Goal: Obtain resource: Download file/media

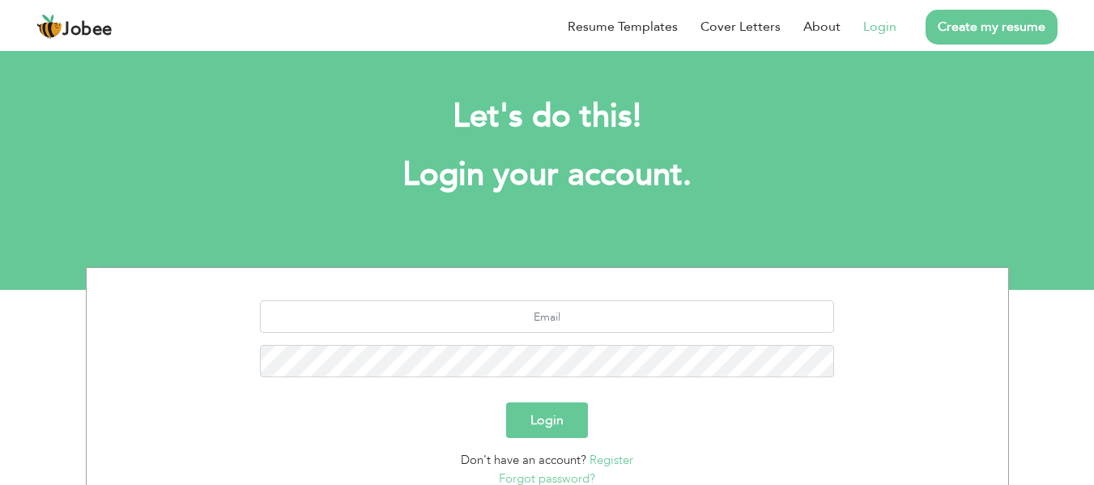
click at [885, 29] on link "Login" at bounding box center [879, 26] width 33 height 19
click at [560, 303] on input "text" at bounding box center [547, 317] width 574 height 32
type input "[EMAIL_ADDRESS][DOMAIN_NAME]"
click at [506, 403] on button "Login" at bounding box center [547, 421] width 82 height 36
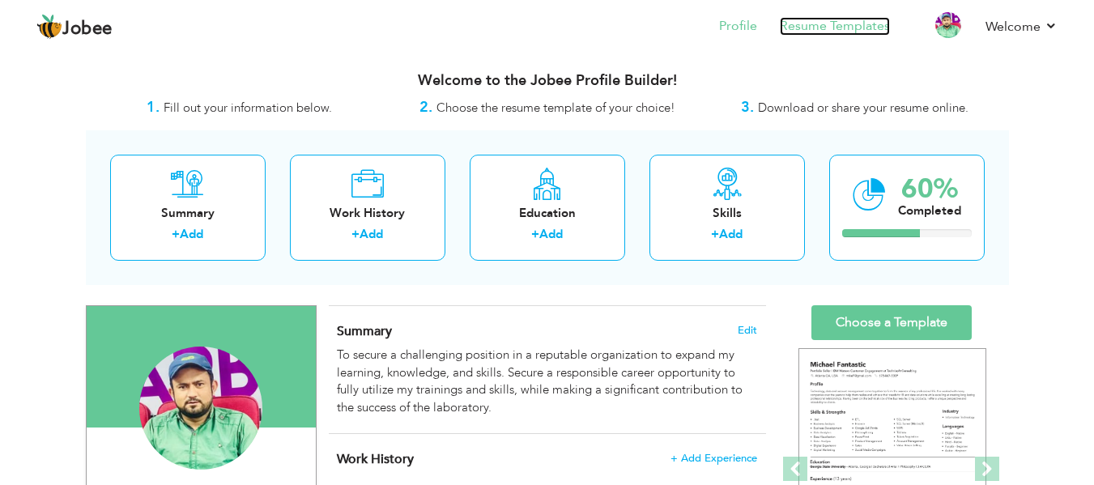
click at [854, 28] on link "Resume Templates" at bounding box center [835, 26] width 110 height 19
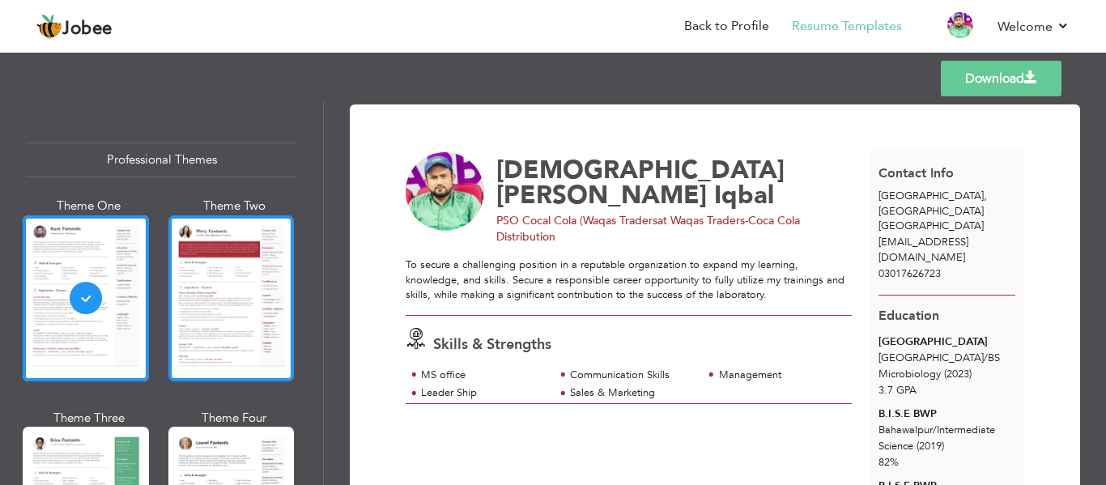
scroll to position [405, 0]
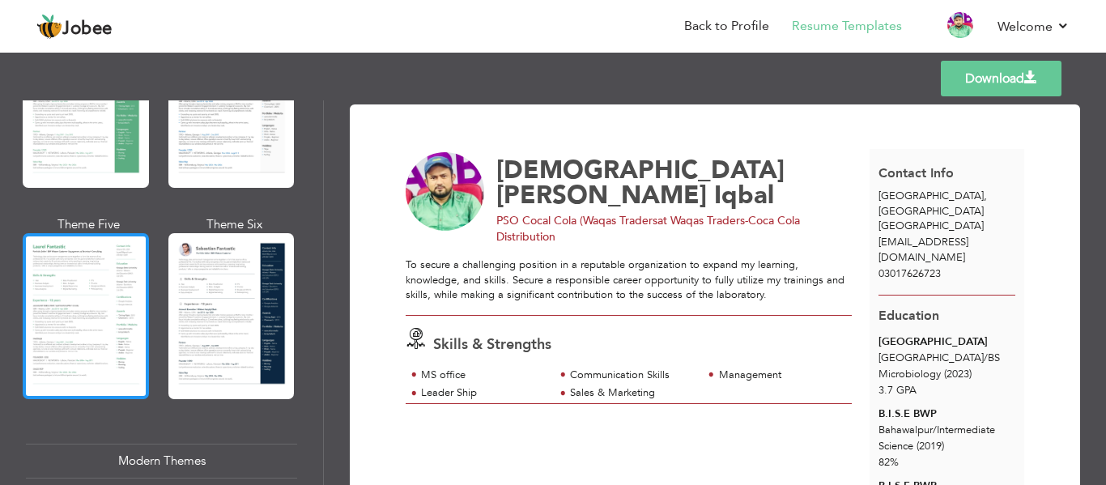
click at [82, 279] on div at bounding box center [86, 316] width 126 height 166
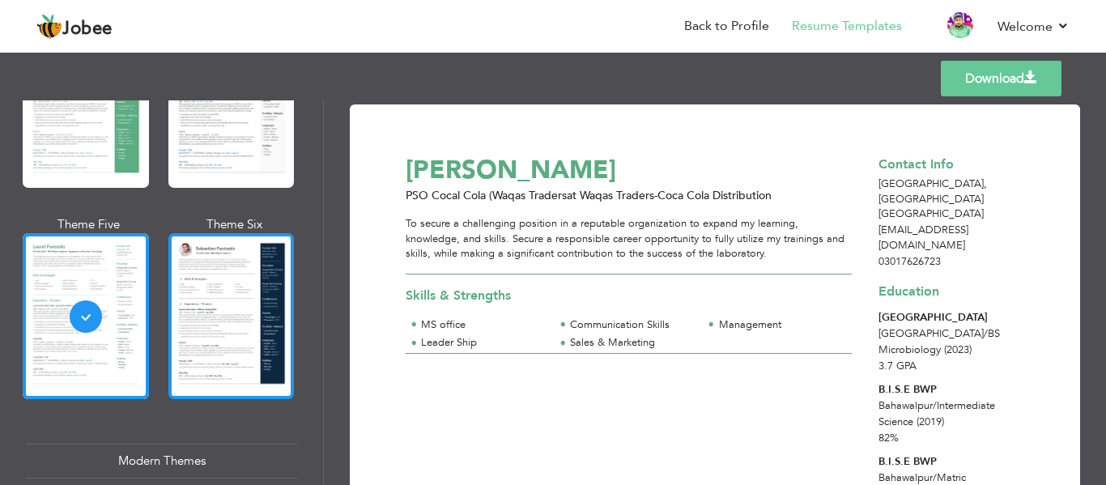
click at [198, 301] on div at bounding box center [231, 316] width 126 height 166
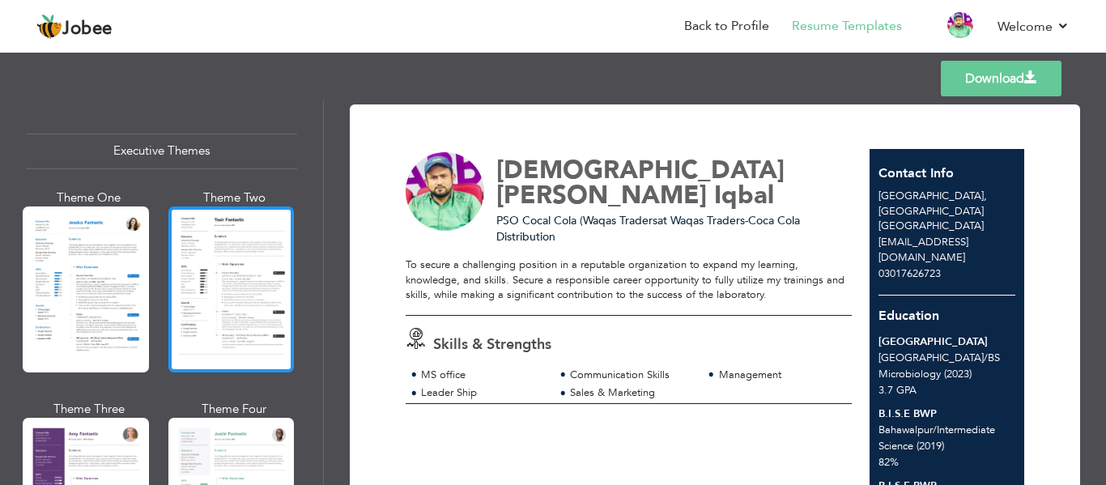
scroll to position [1215, 0]
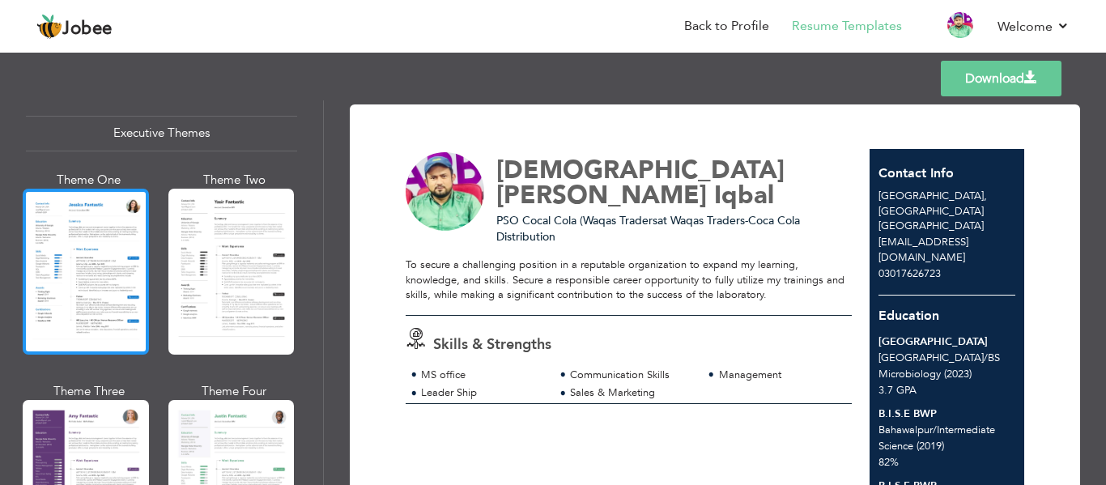
click at [104, 237] on div at bounding box center [86, 272] width 126 height 166
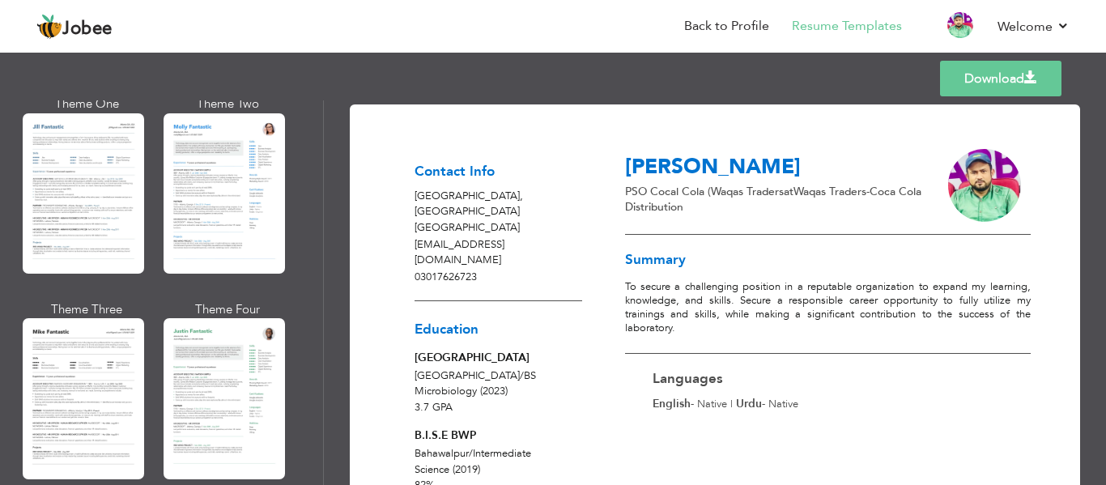
scroll to position [0, 0]
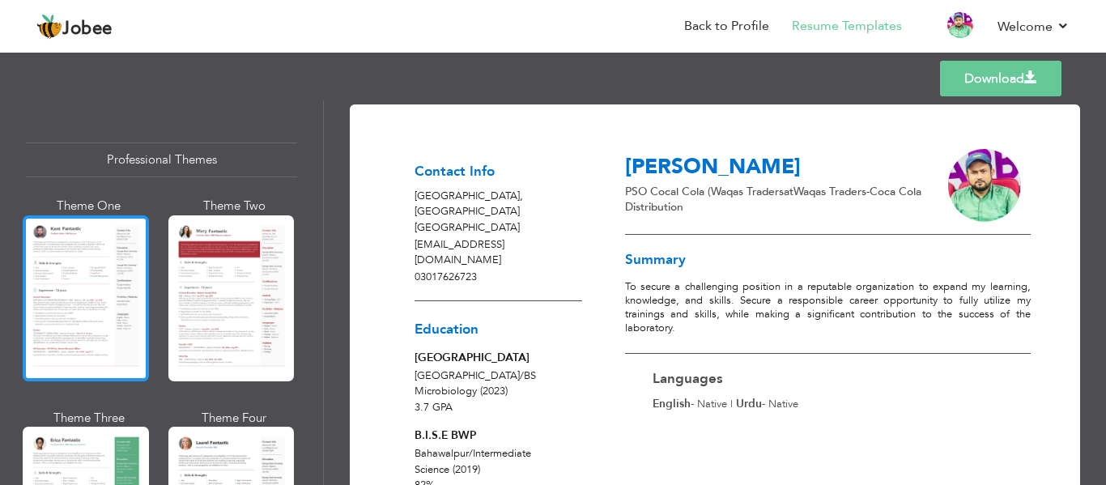
click at [84, 261] on div at bounding box center [86, 298] width 126 height 166
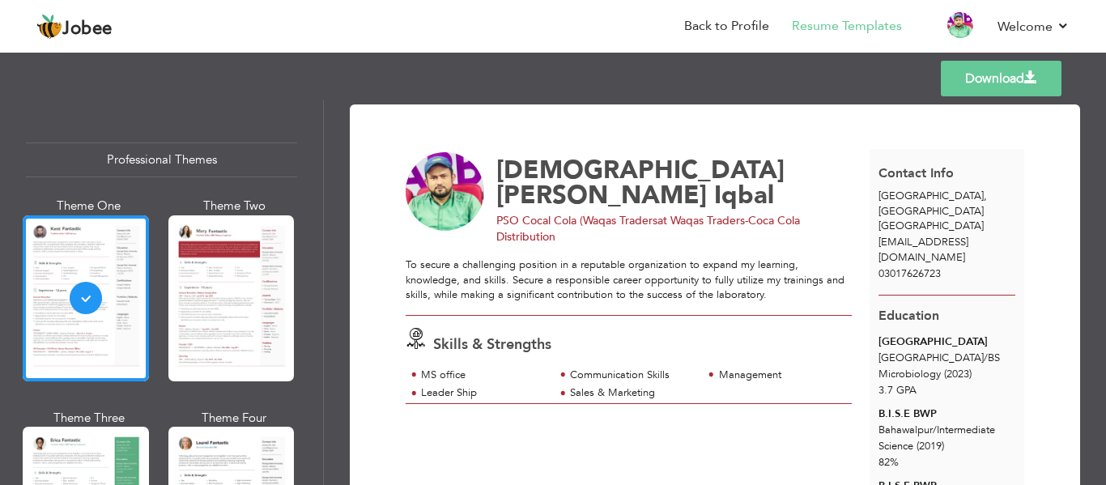
scroll to position [405, 0]
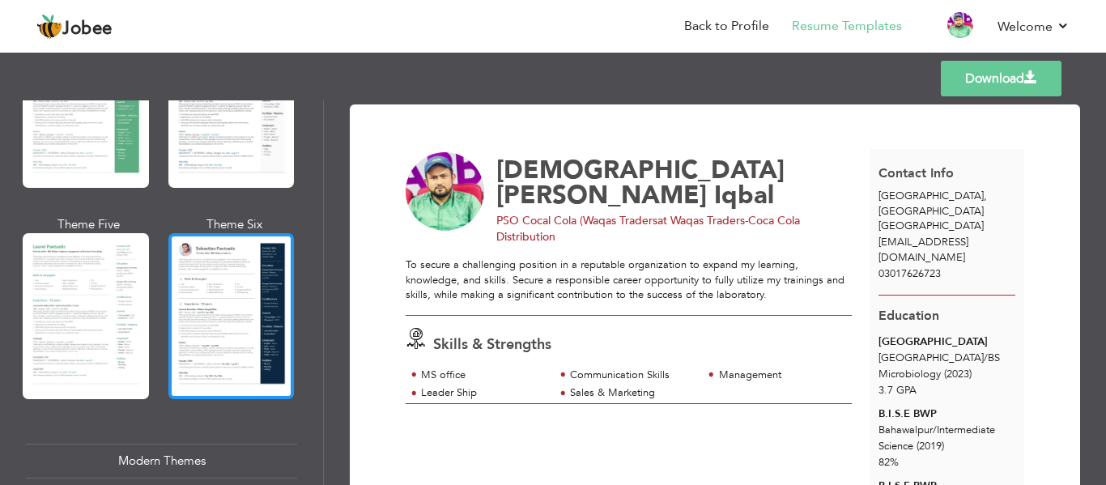
click at [196, 278] on div at bounding box center [231, 316] width 126 height 166
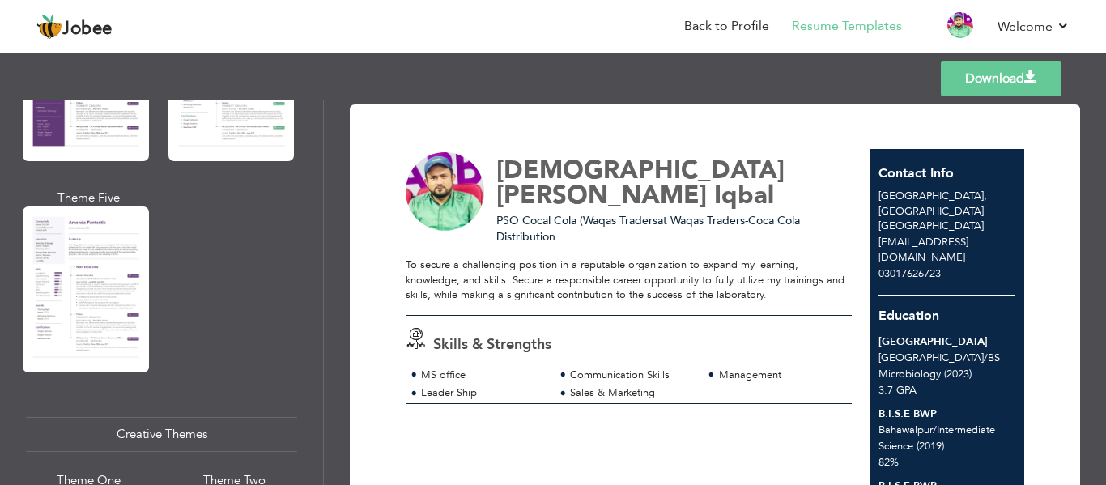
scroll to position [2025, 0]
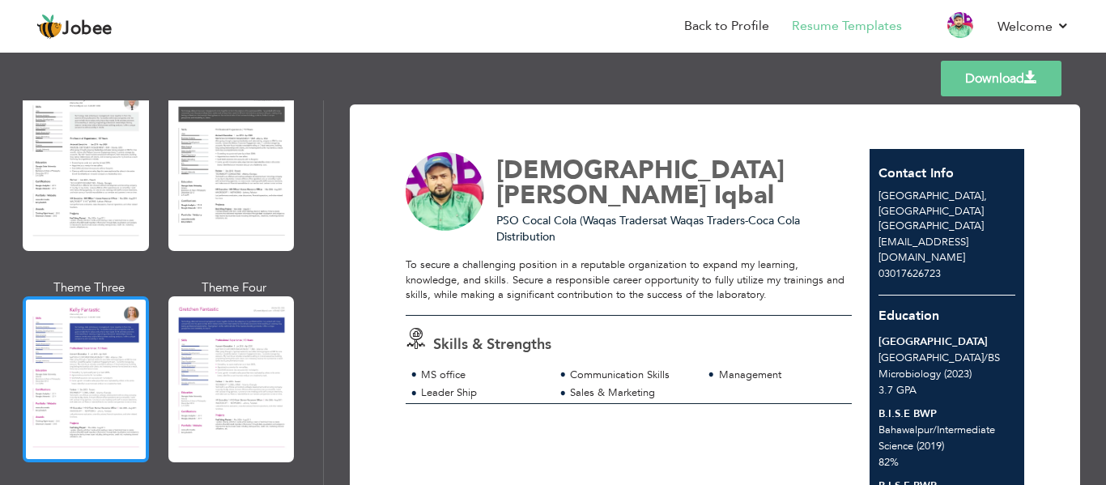
click at [81, 324] on div at bounding box center [86, 379] width 126 height 166
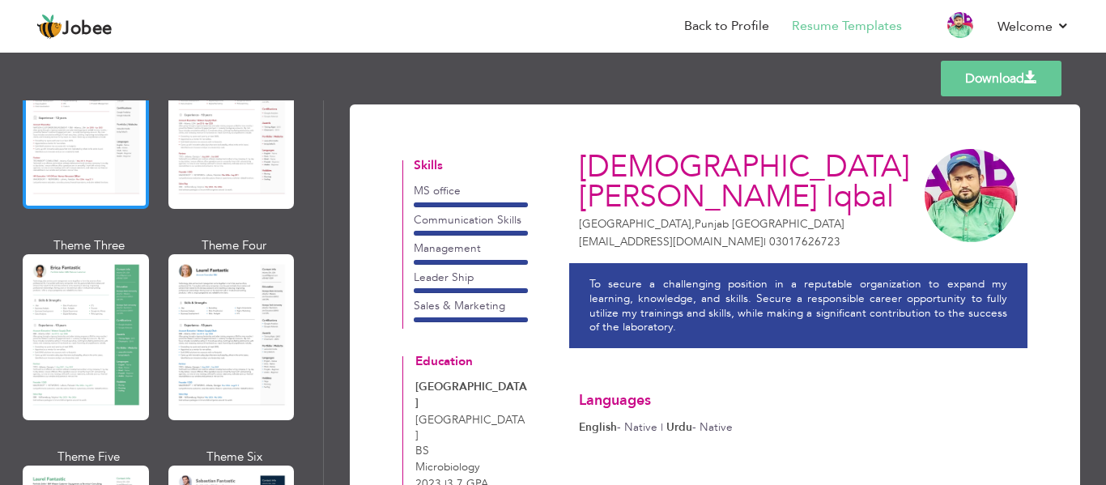
scroll to position [0, 0]
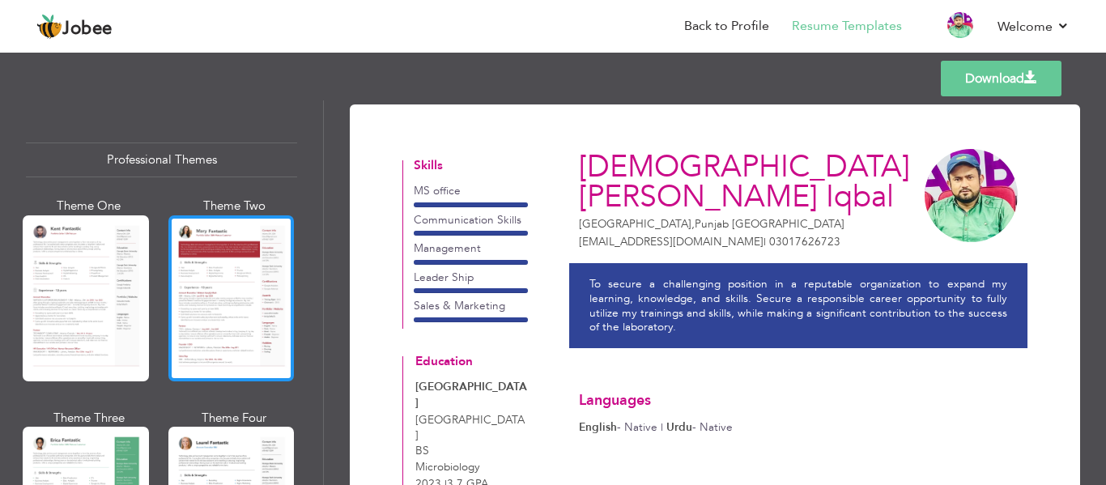
click at [217, 313] on div at bounding box center [231, 298] width 126 height 166
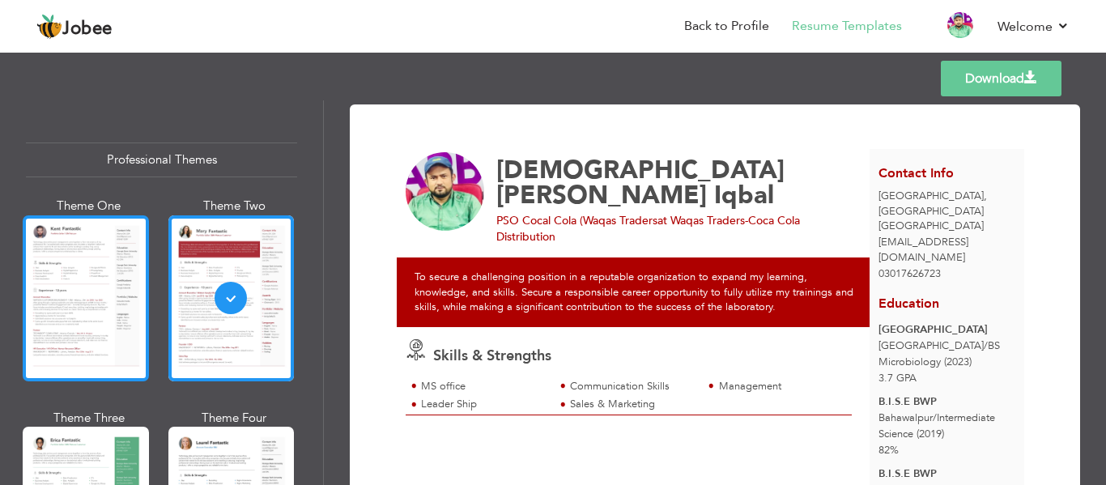
click at [86, 313] on div at bounding box center [86, 298] width 126 height 166
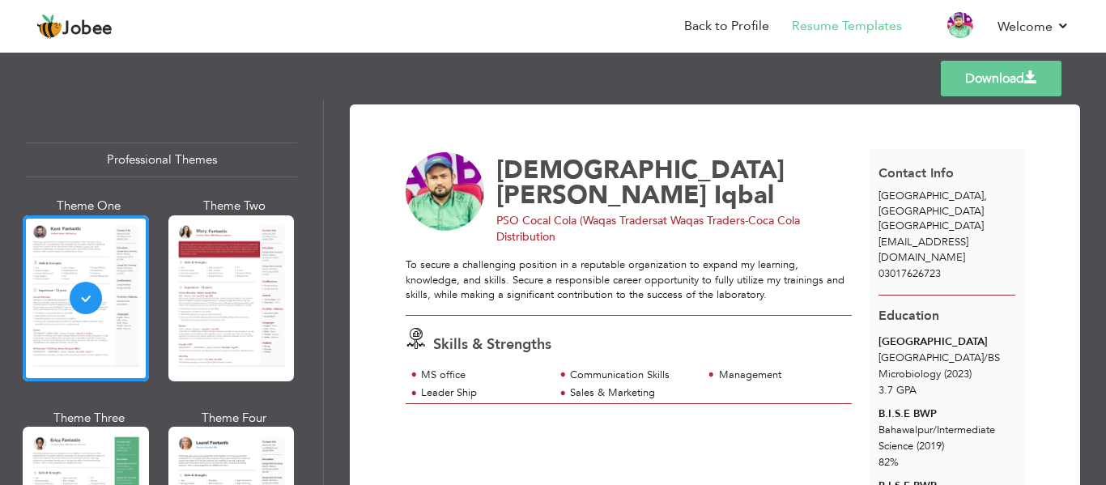
click at [1018, 79] on link "Download" at bounding box center [1001, 79] width 121 height 36
